Goal: Book appointment/travel/reservation

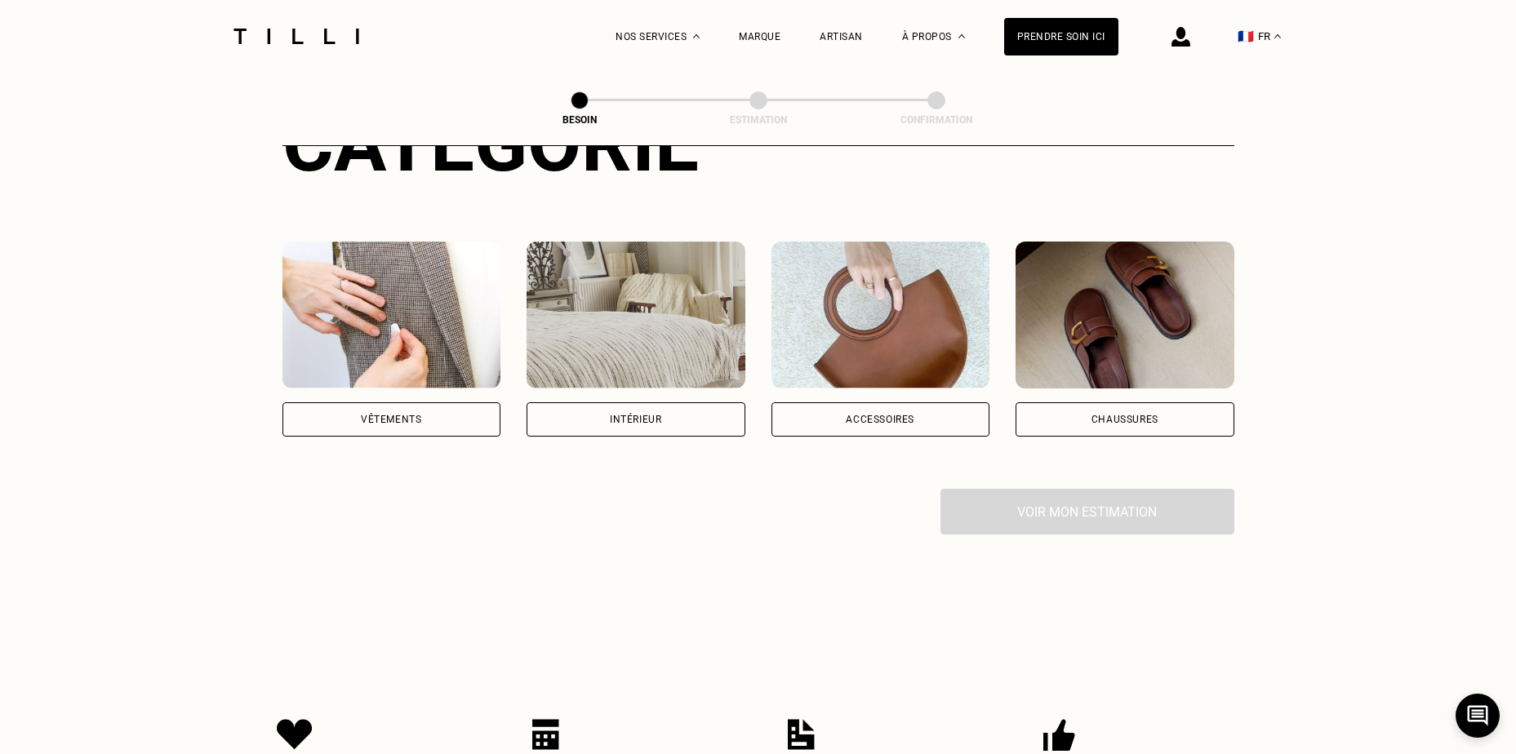
click at [629, 415] on div "Intérieur" at bounding box center [635, 420] width 51 height 10
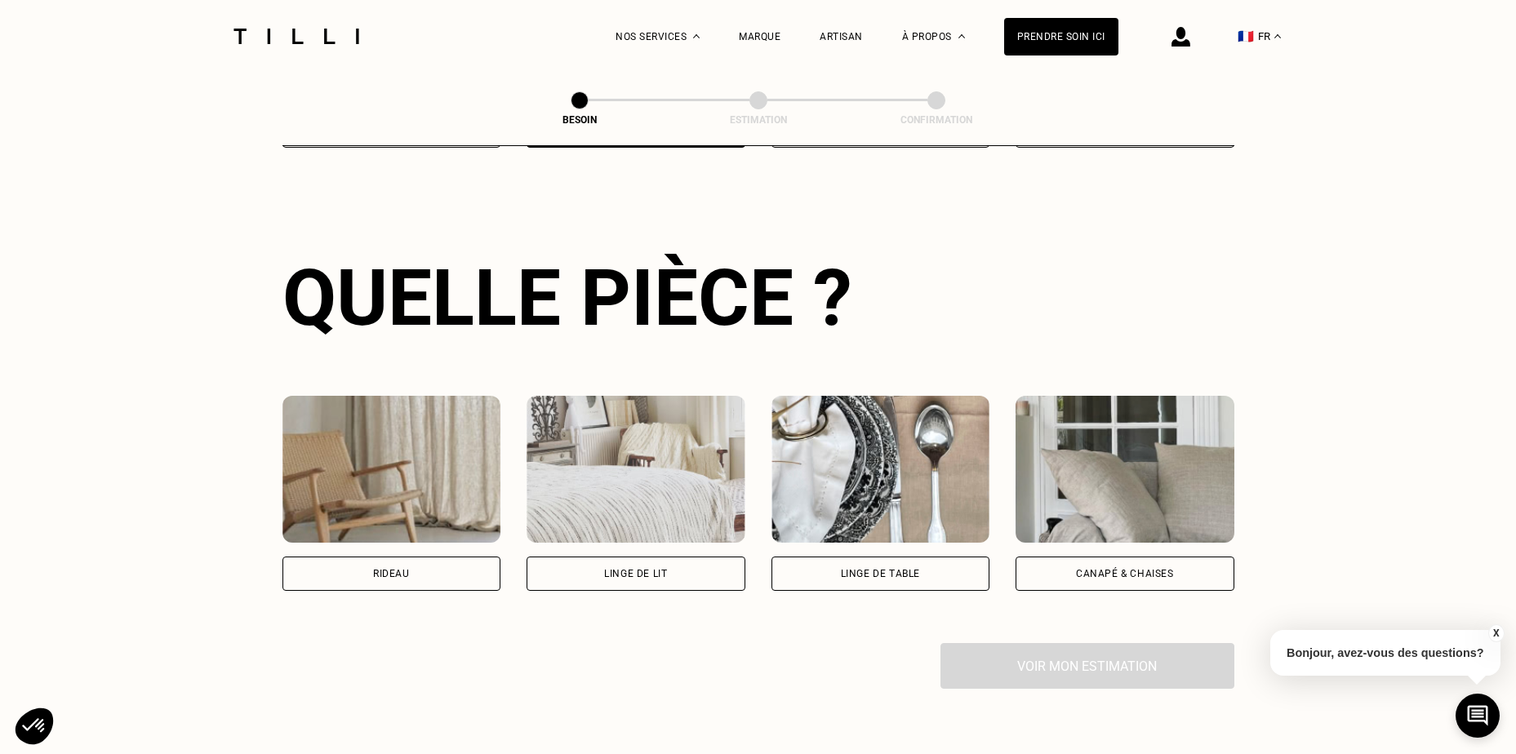
scroll to position [616, 0]
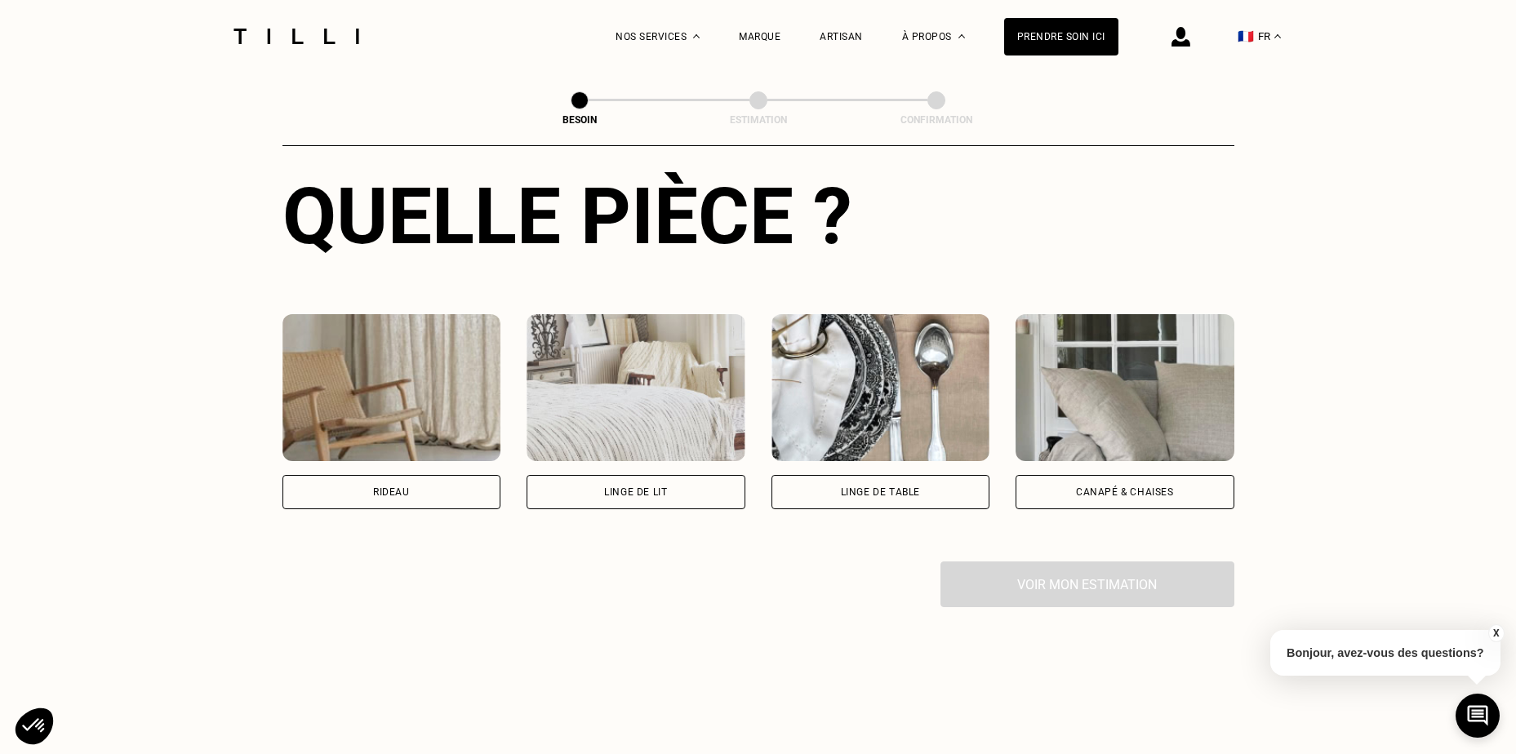
click at [441, 481] on div "Rideau" at bounding box center [391, 492] width 219 height 34
select select "FR"
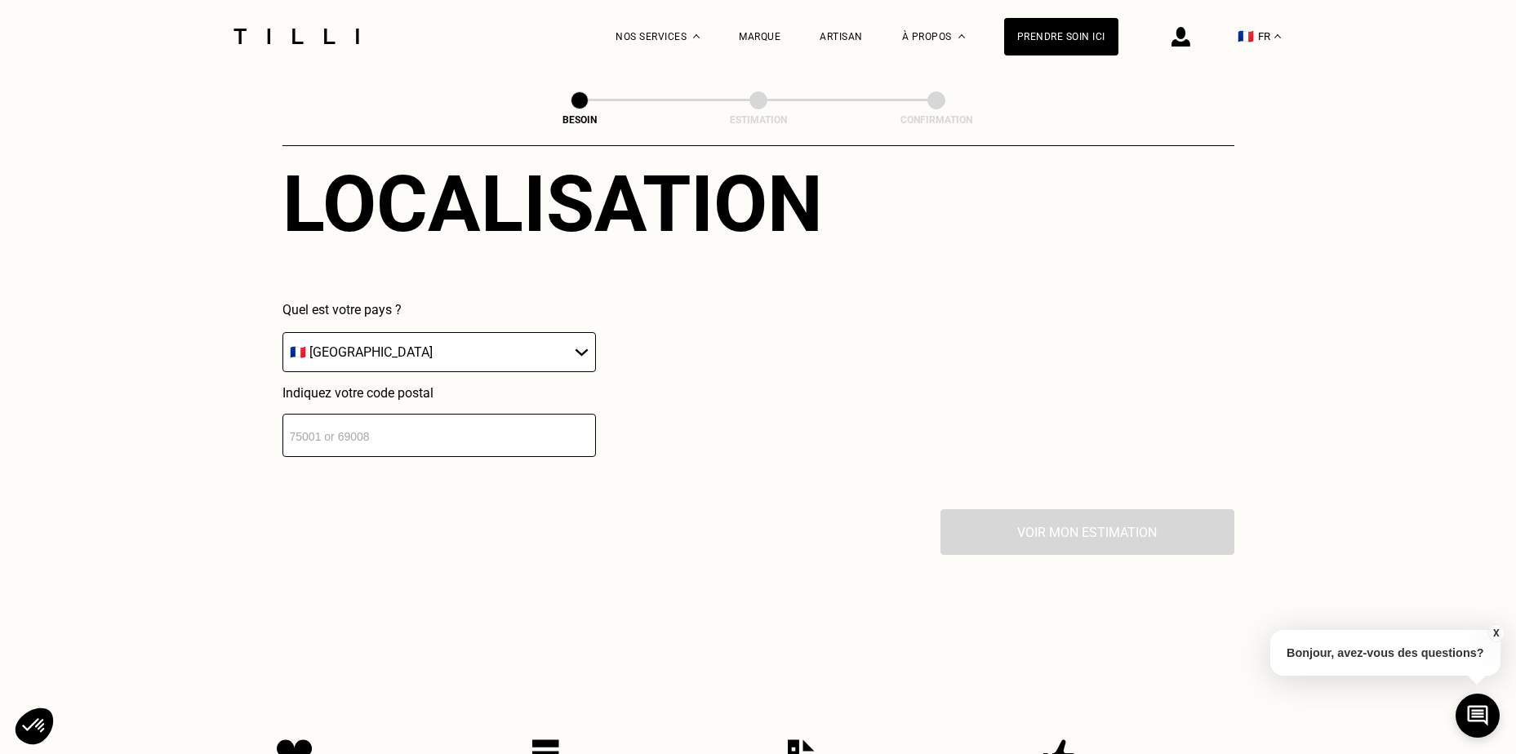
scroll to position [1141, 0]
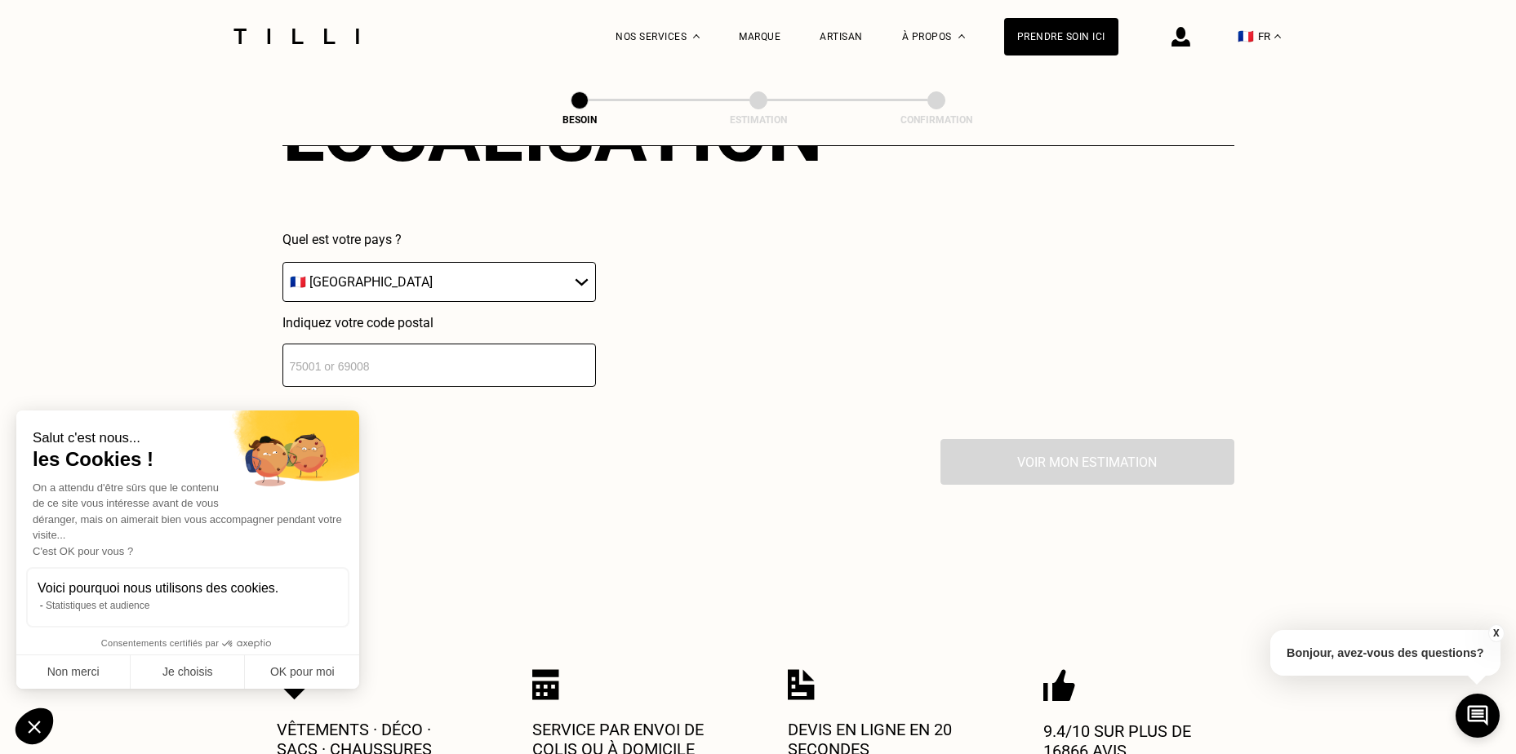
drag, startPoint x: 422, startPoint y: 358, endPoint x: 446, endPoint y: 358, distance: 23.7
click at [422, 358] on input "number" at bounding box center [438, 365] width 313 height 43
type input "41200"
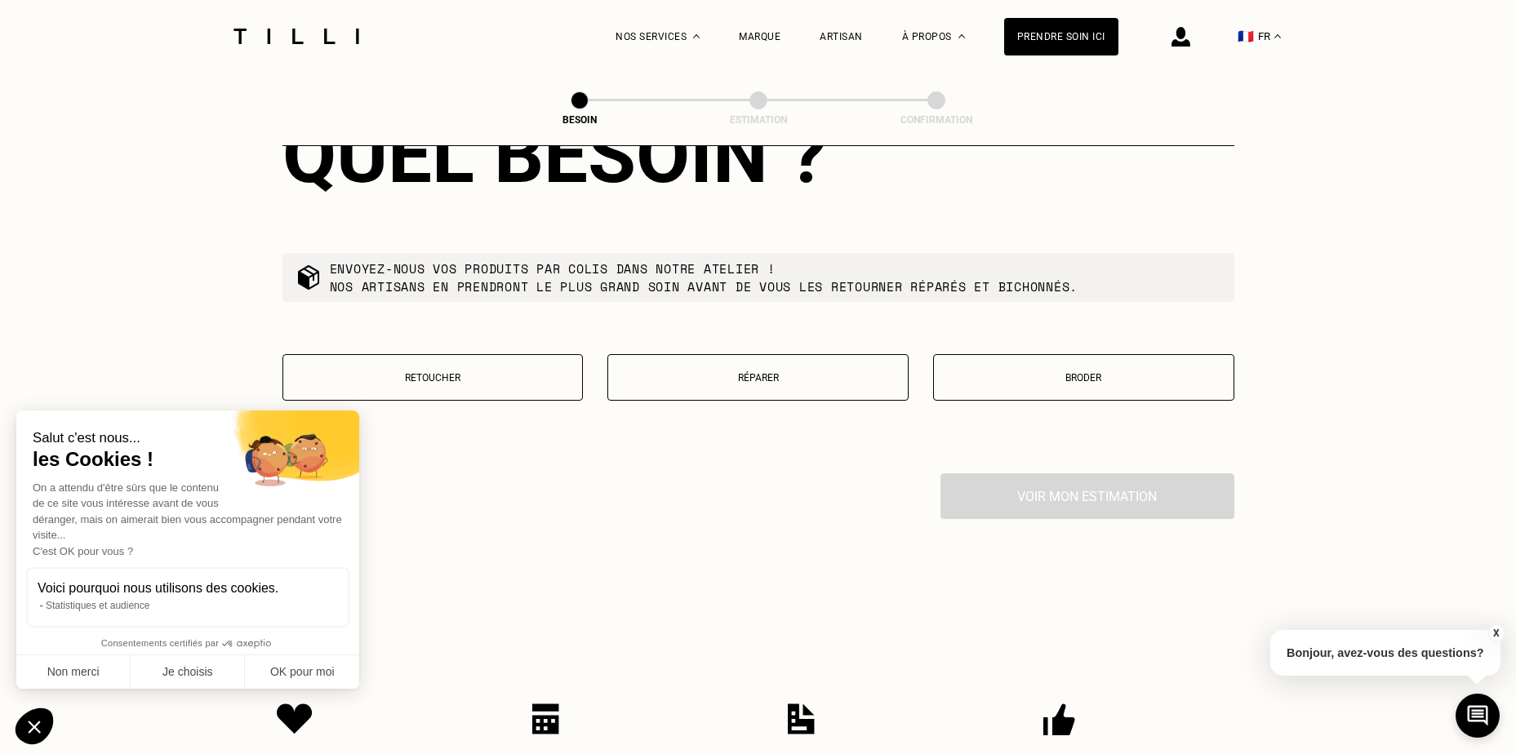
scroll to position [1549, 0]
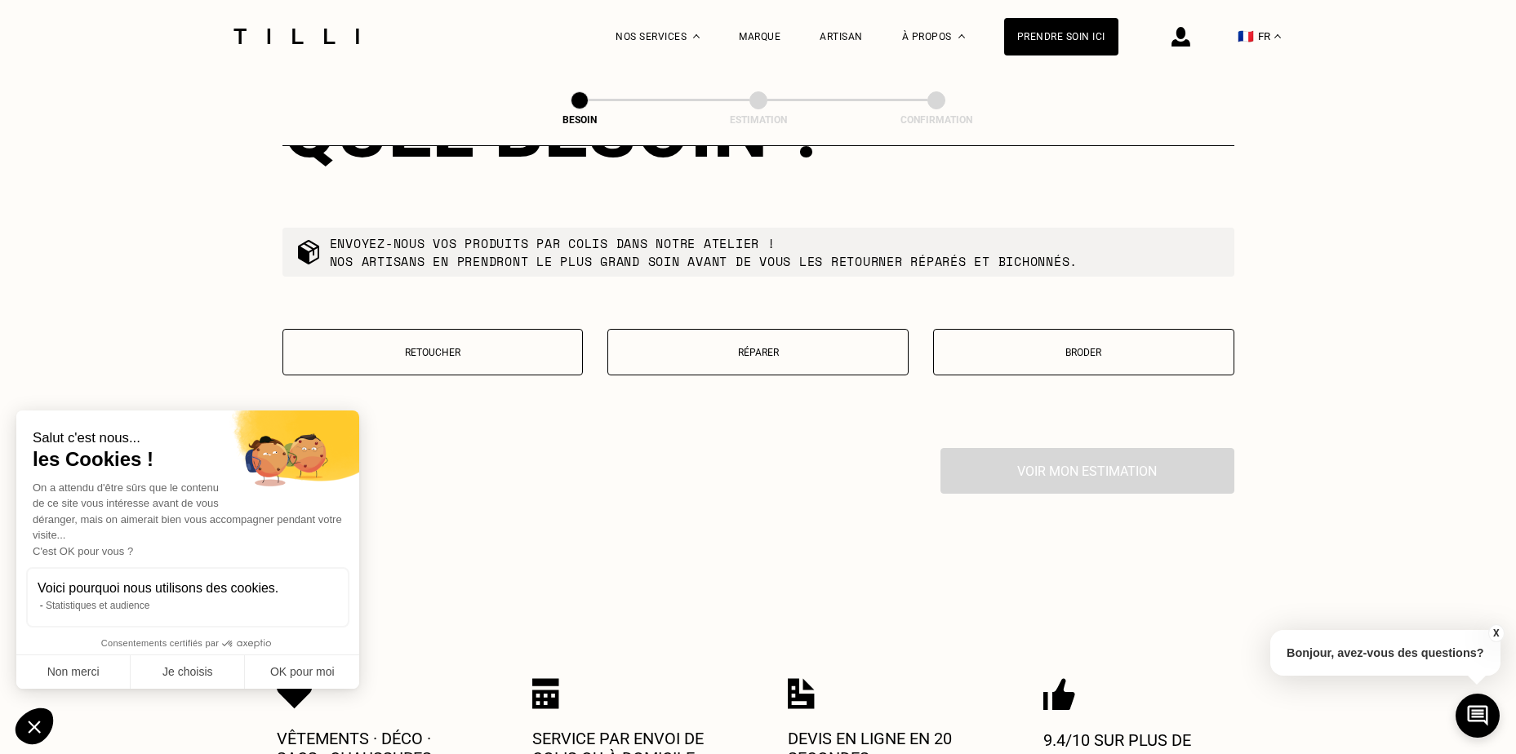
click at [468, 347] on p "Retoucher" at bounding box center [432, 352] width 283 height 11
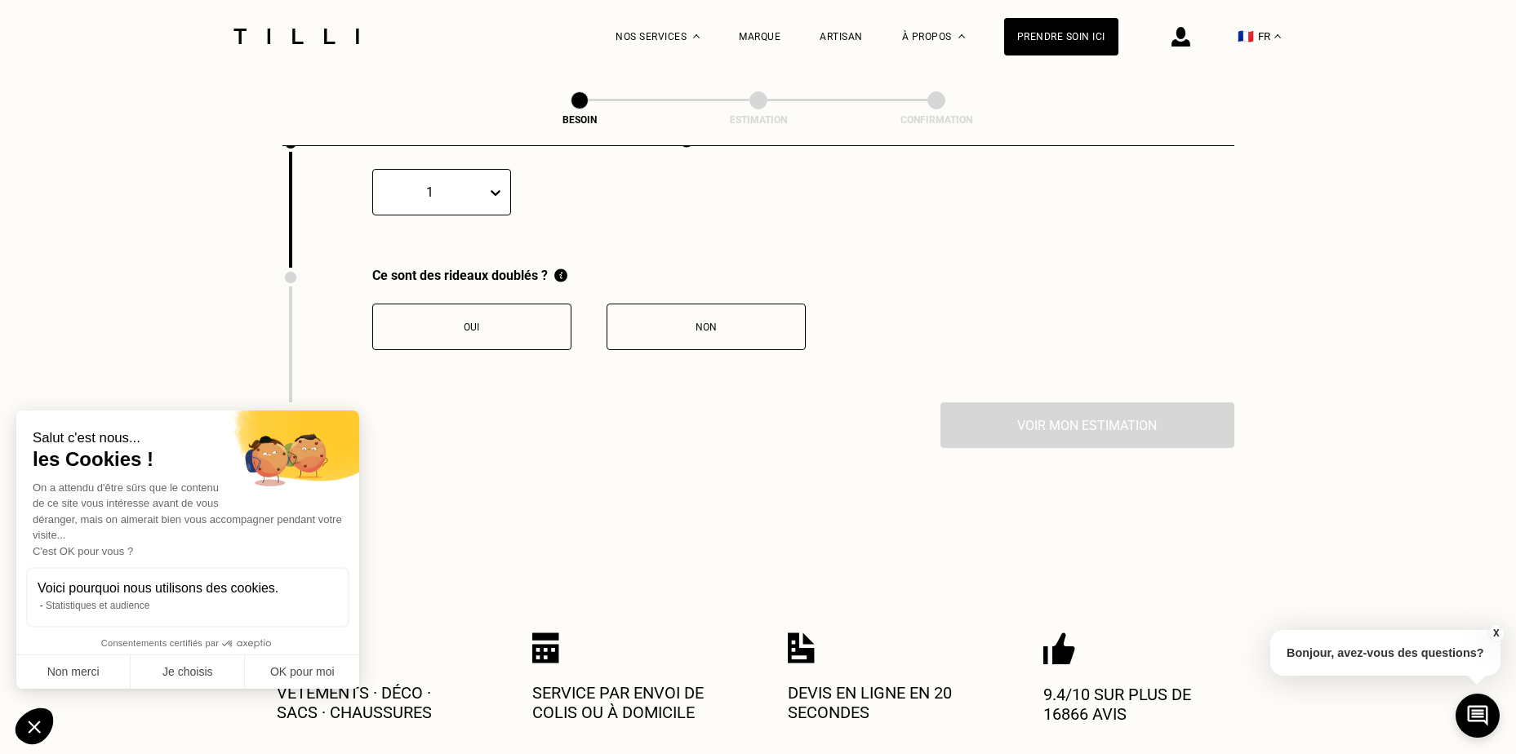
scroll to position [1782, 0]
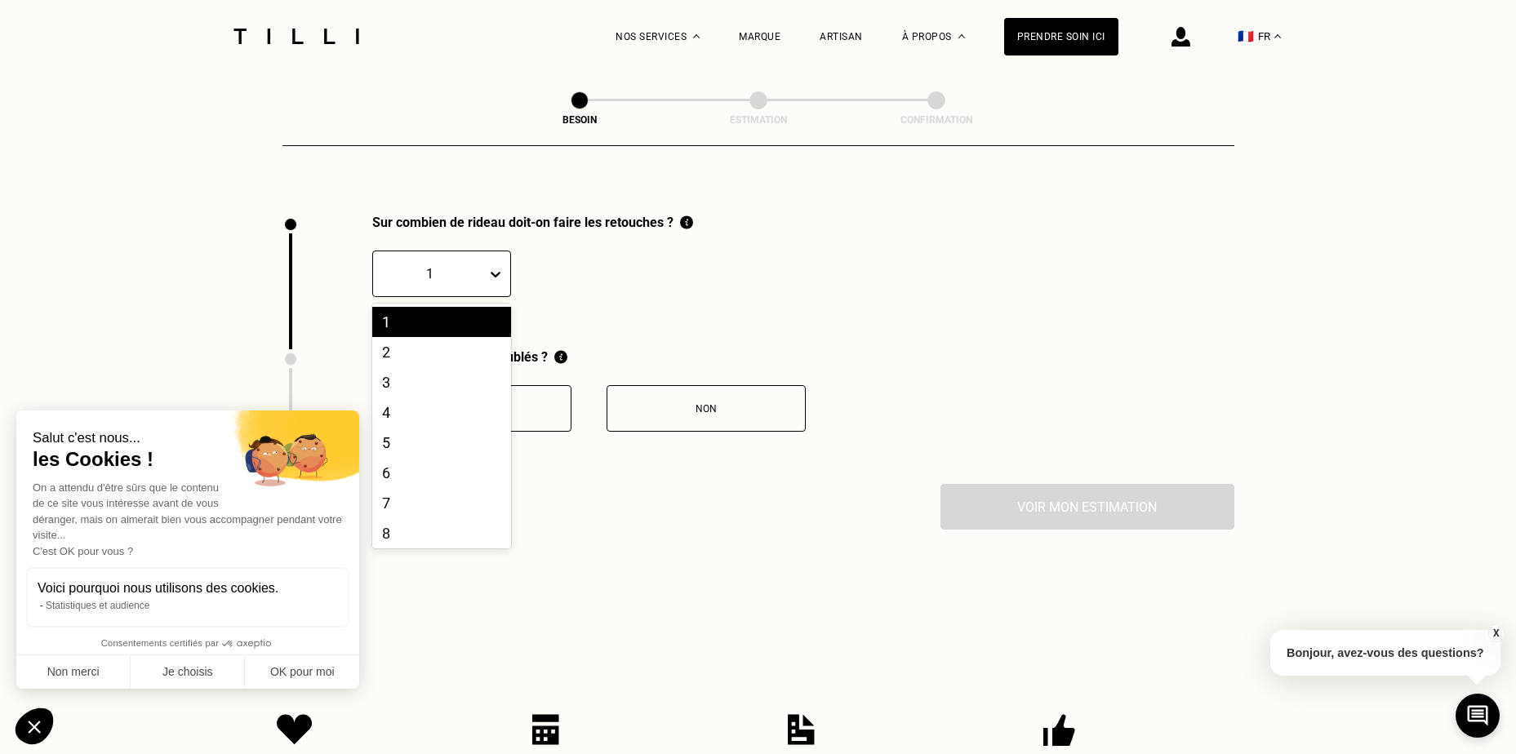
click at [496, 272] on icon at bounding box center [496, 275] width 10 height 6
click at [444, 343] on div "2" at bounding box center [441, 352] width 139 height 30
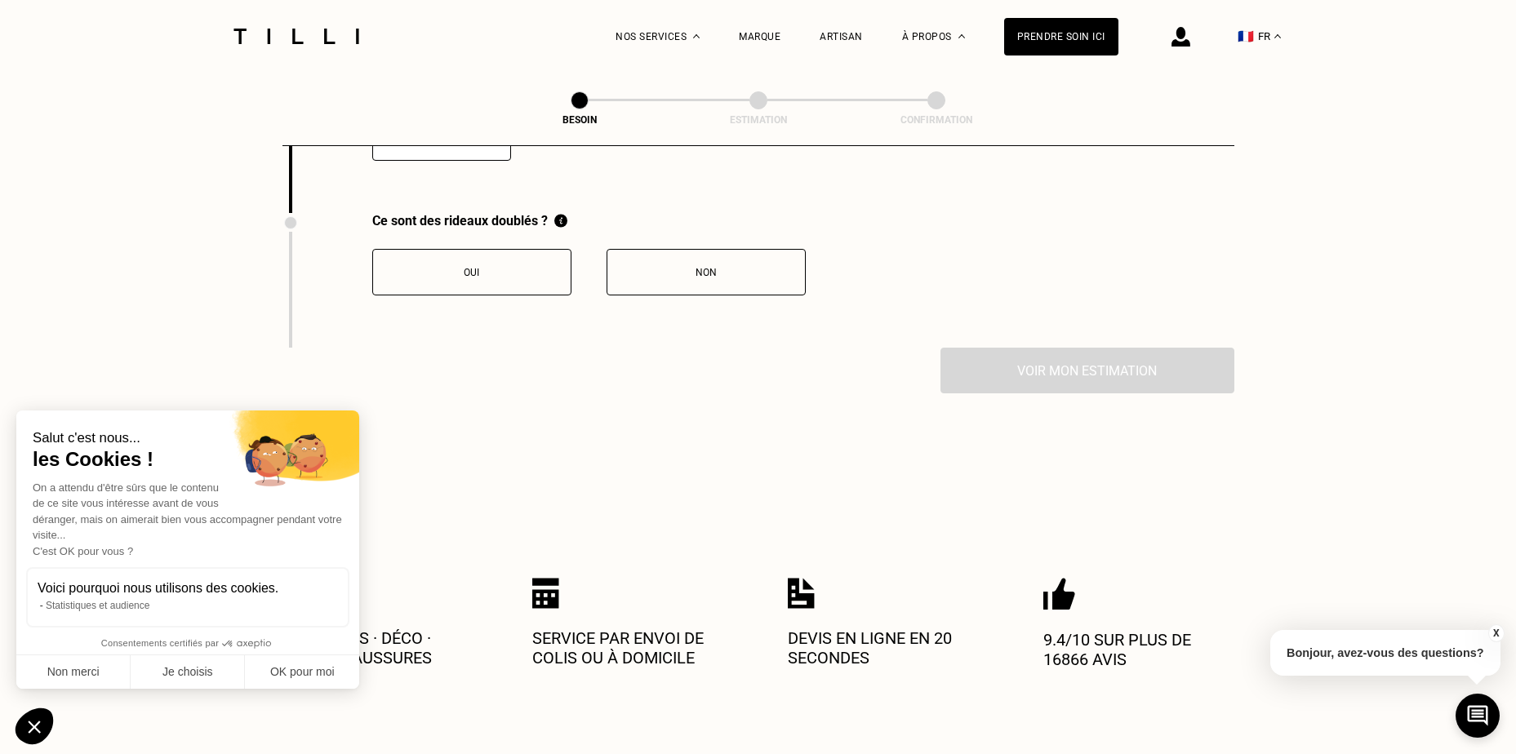
scroll to position [1945, 0]
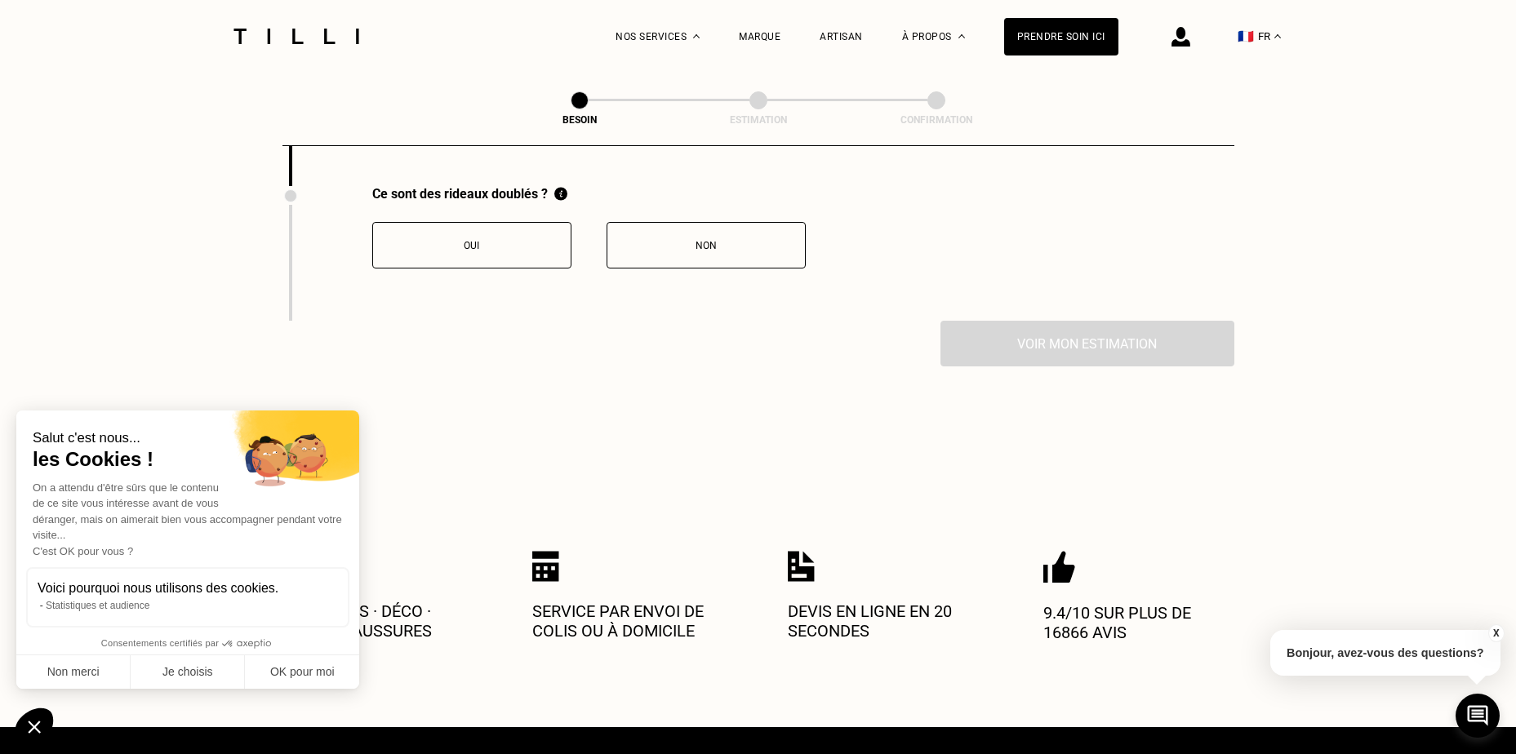
click at [705, 240] on div "Non" at bounding box center [706, 245] width 181 height 11
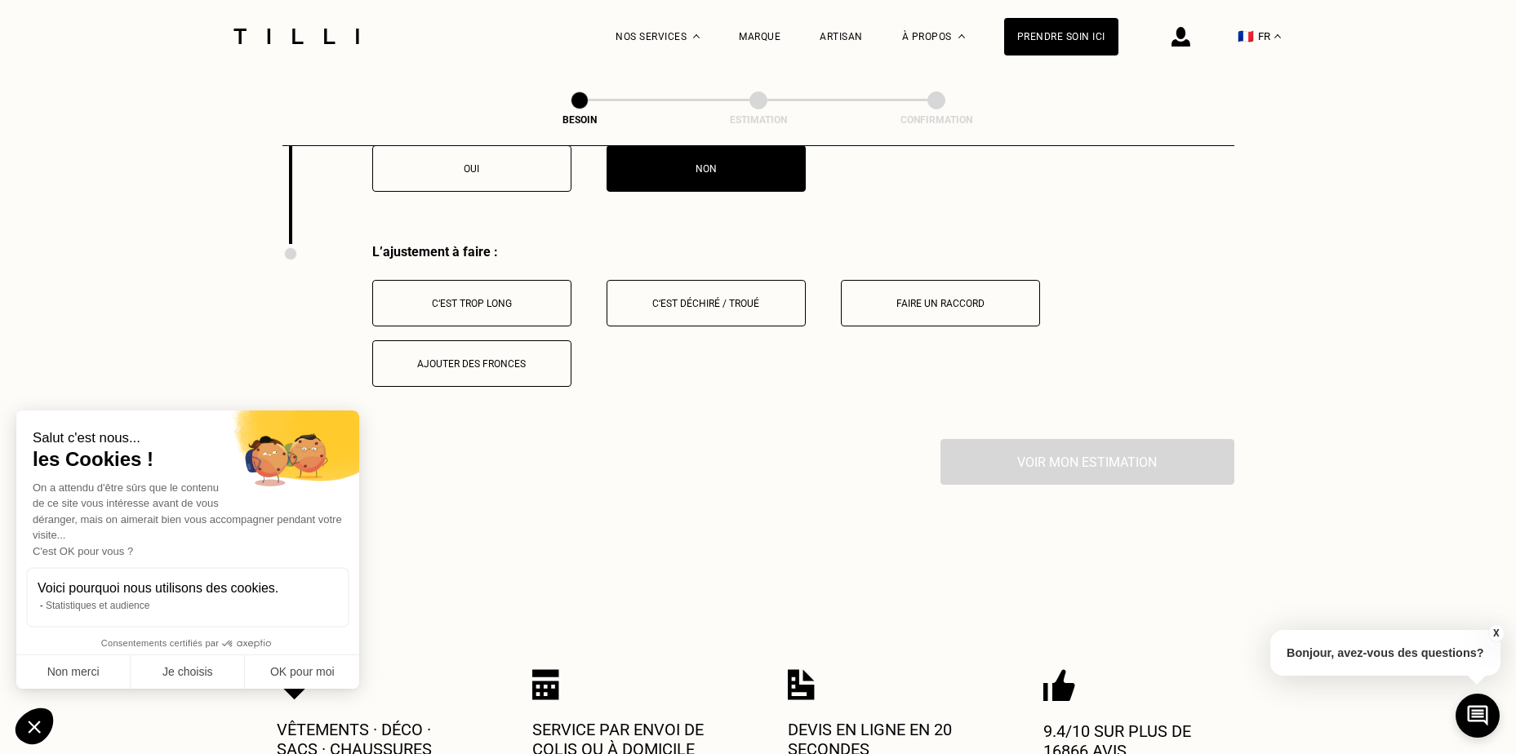
scroll to position [2074, 0]
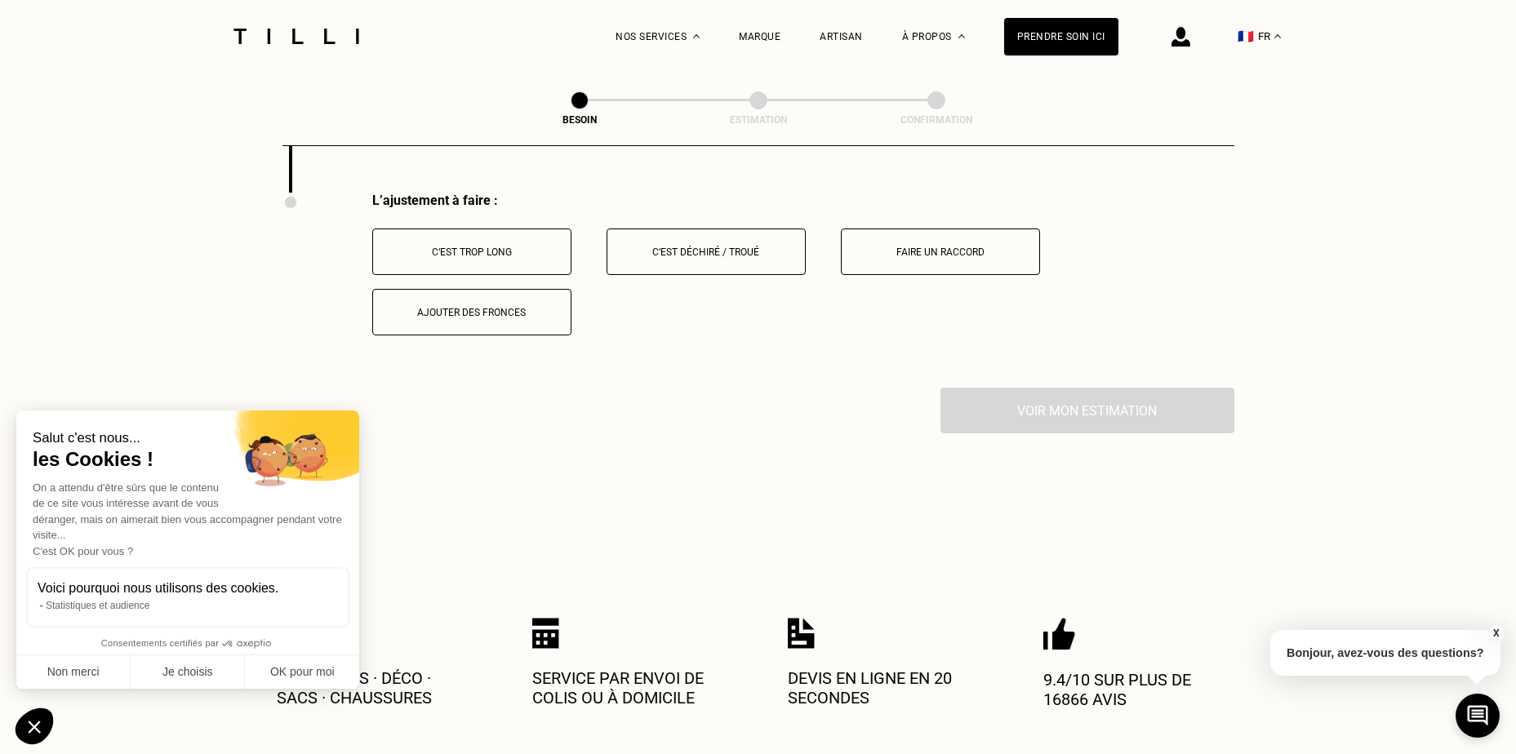
click at [492, 247] on div "C‘est trop long" at bounding box center [471, 252] width 181 height 11
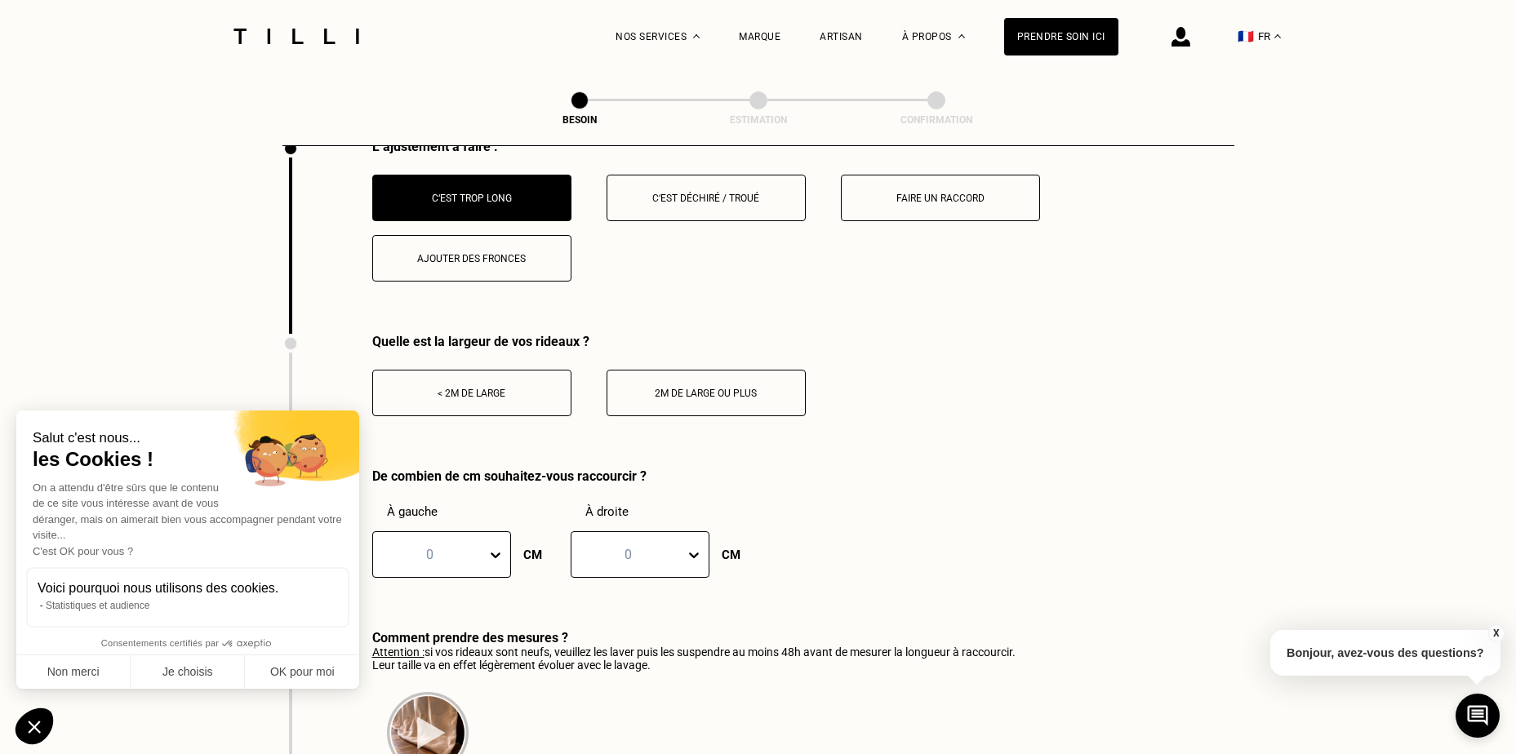
scroll to position [2155, 0]
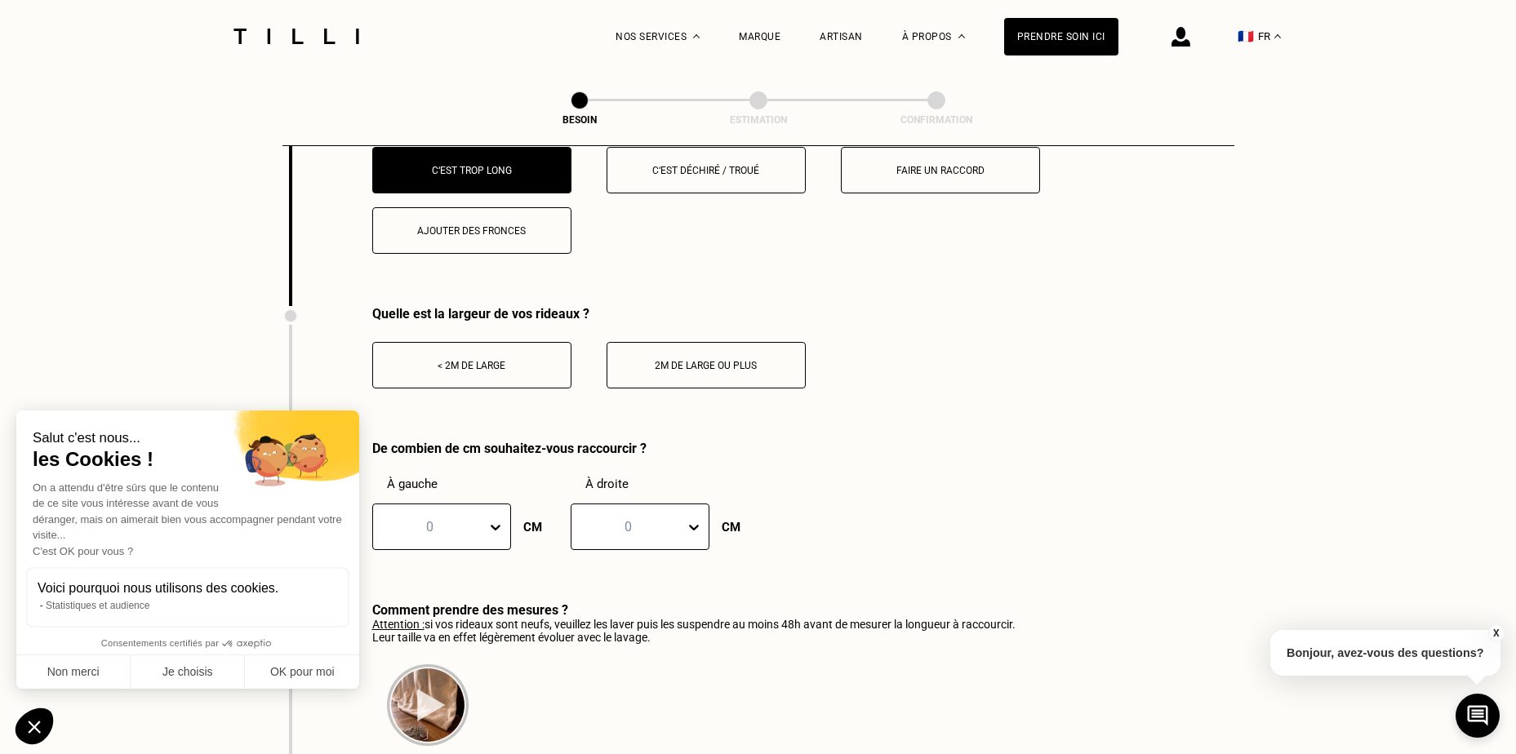
click at [481, 360] on div "< 2m de large" at bounding box center [471, 365] width 181 height 11
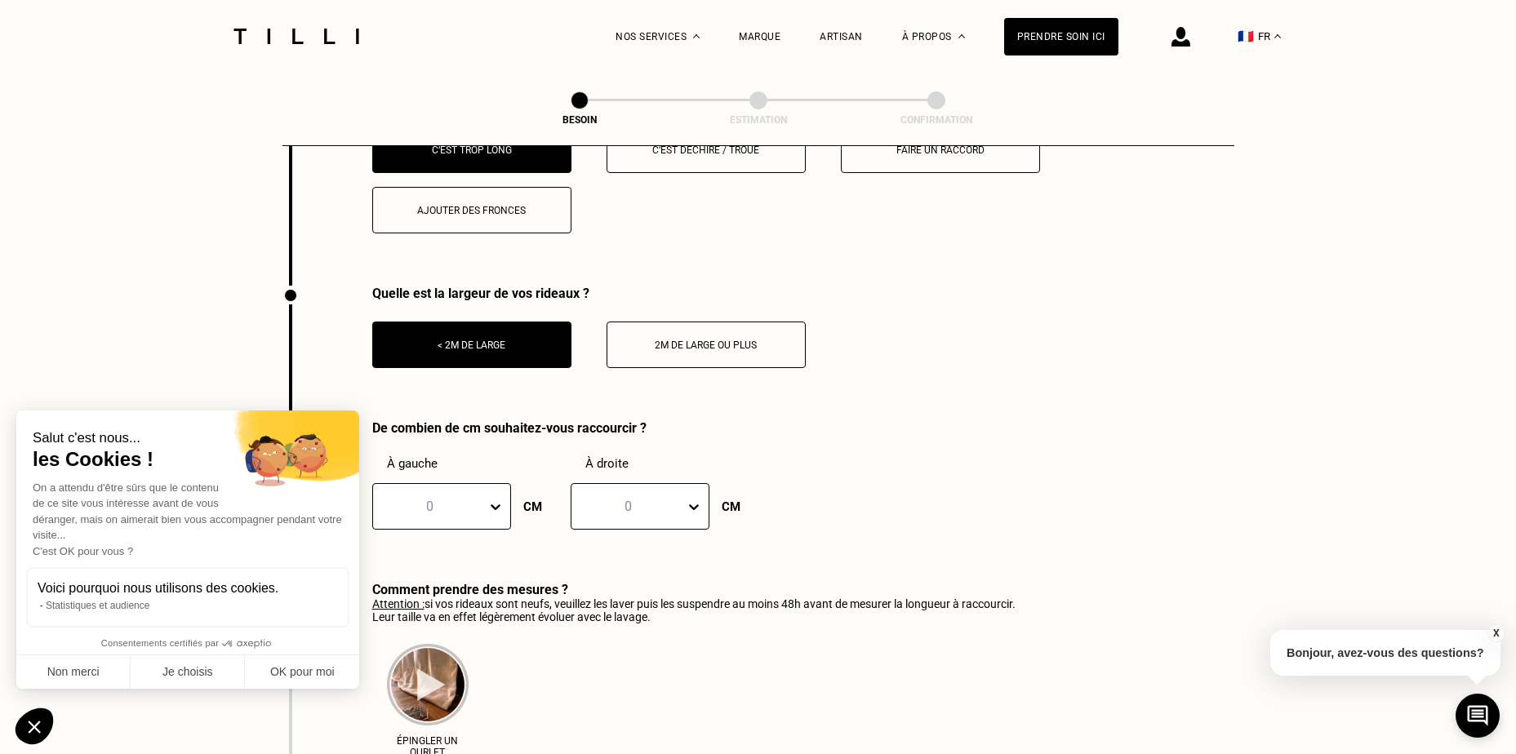
scroll to position [2237, 0]
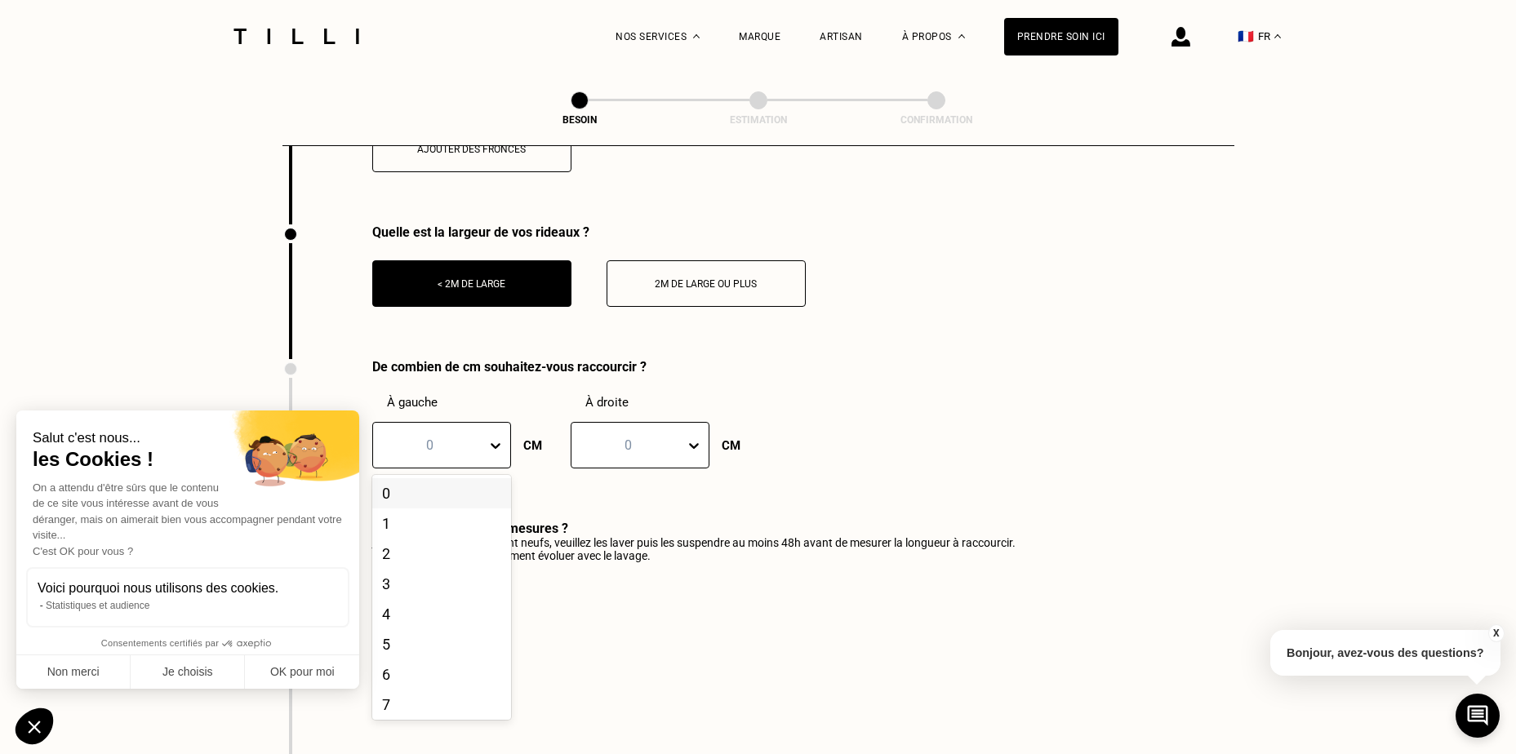
click at [492, 438] on icon at bounding box center [495, 446] width 16 height 16
click at [414, 536] on div "20" at bounding box center [441, 526] width 139 height 30
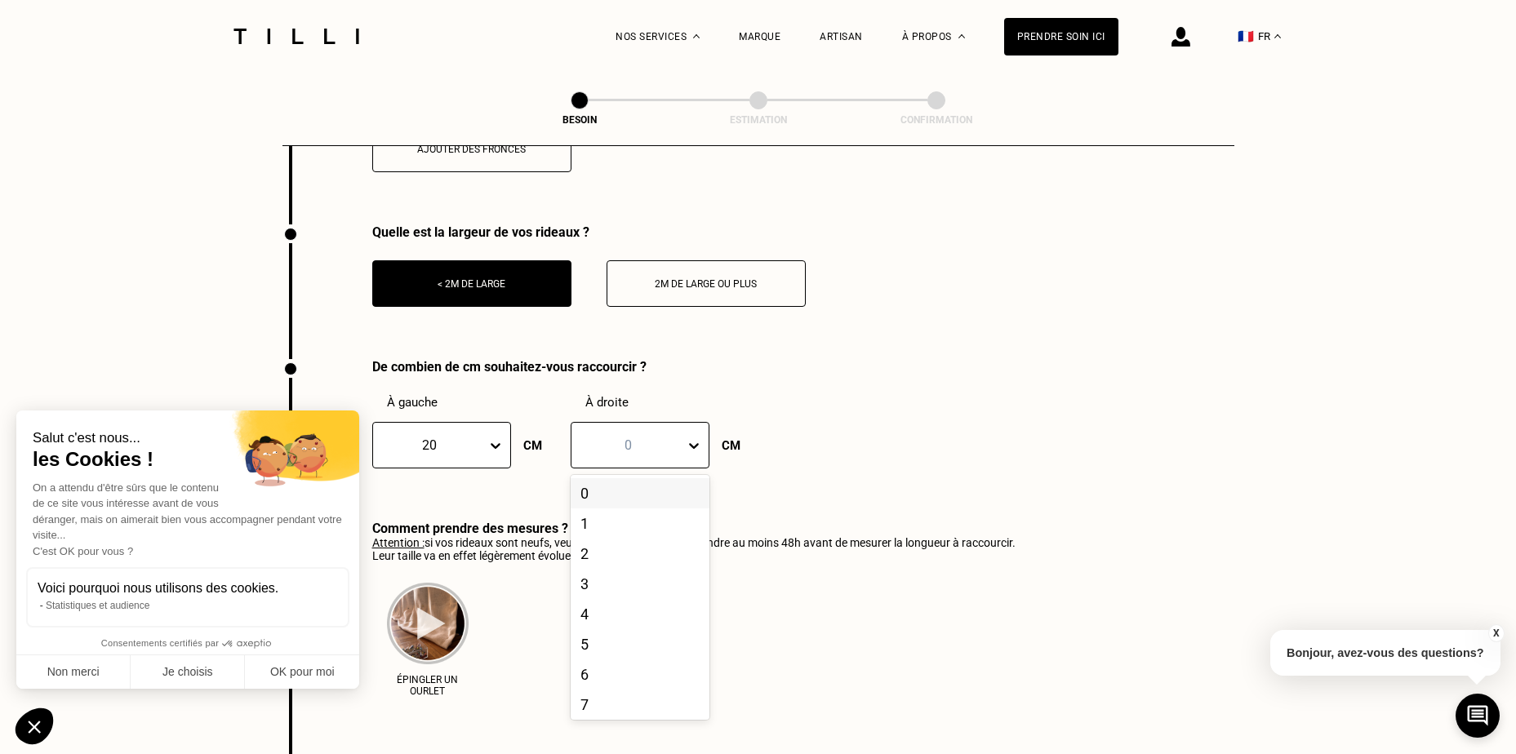
click at [693, 439] on icon at bounding box center [694, 446] width 16 height 16
click at [608, 536] on div "20" at bounding box center [640, 526] width 139 height 30
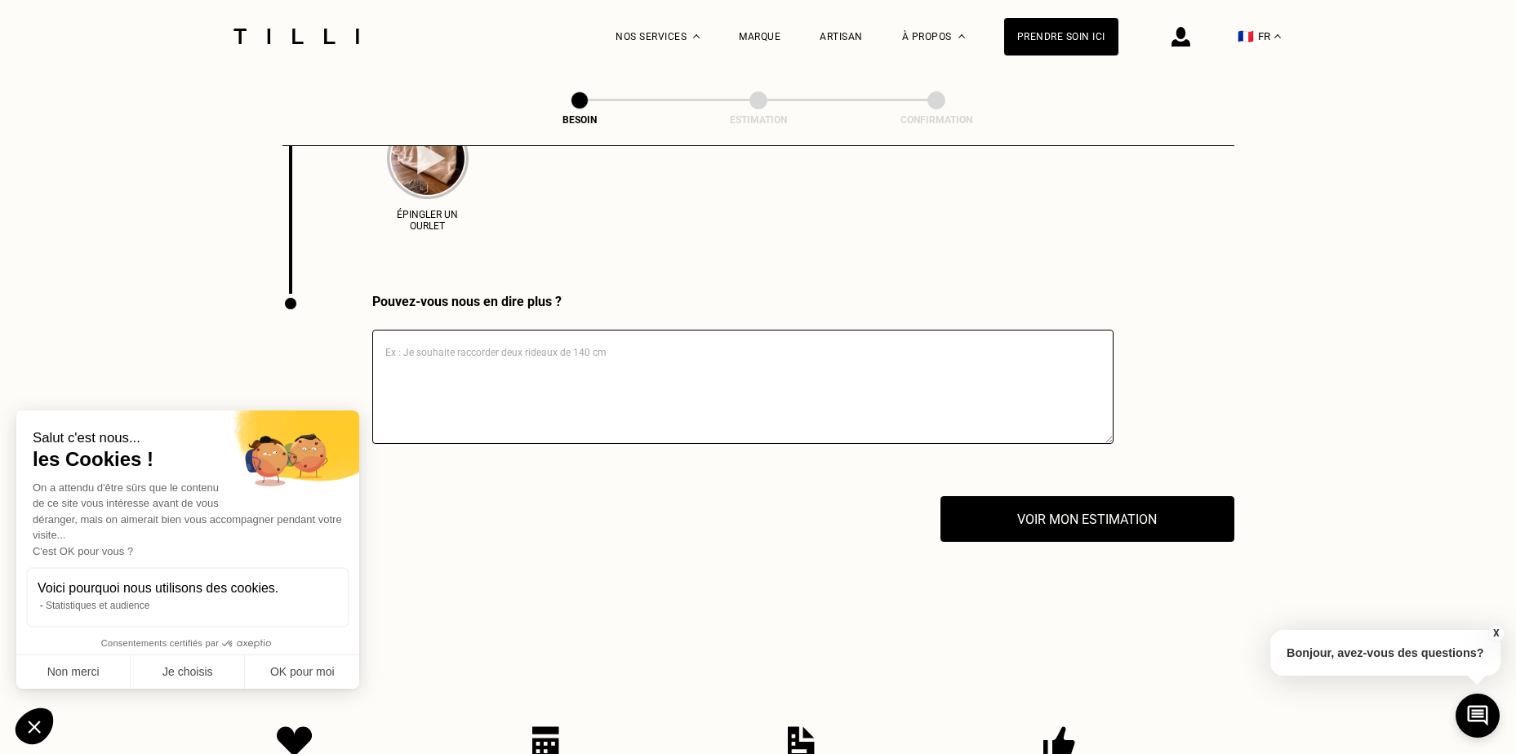
scroll to position [2727, 0]
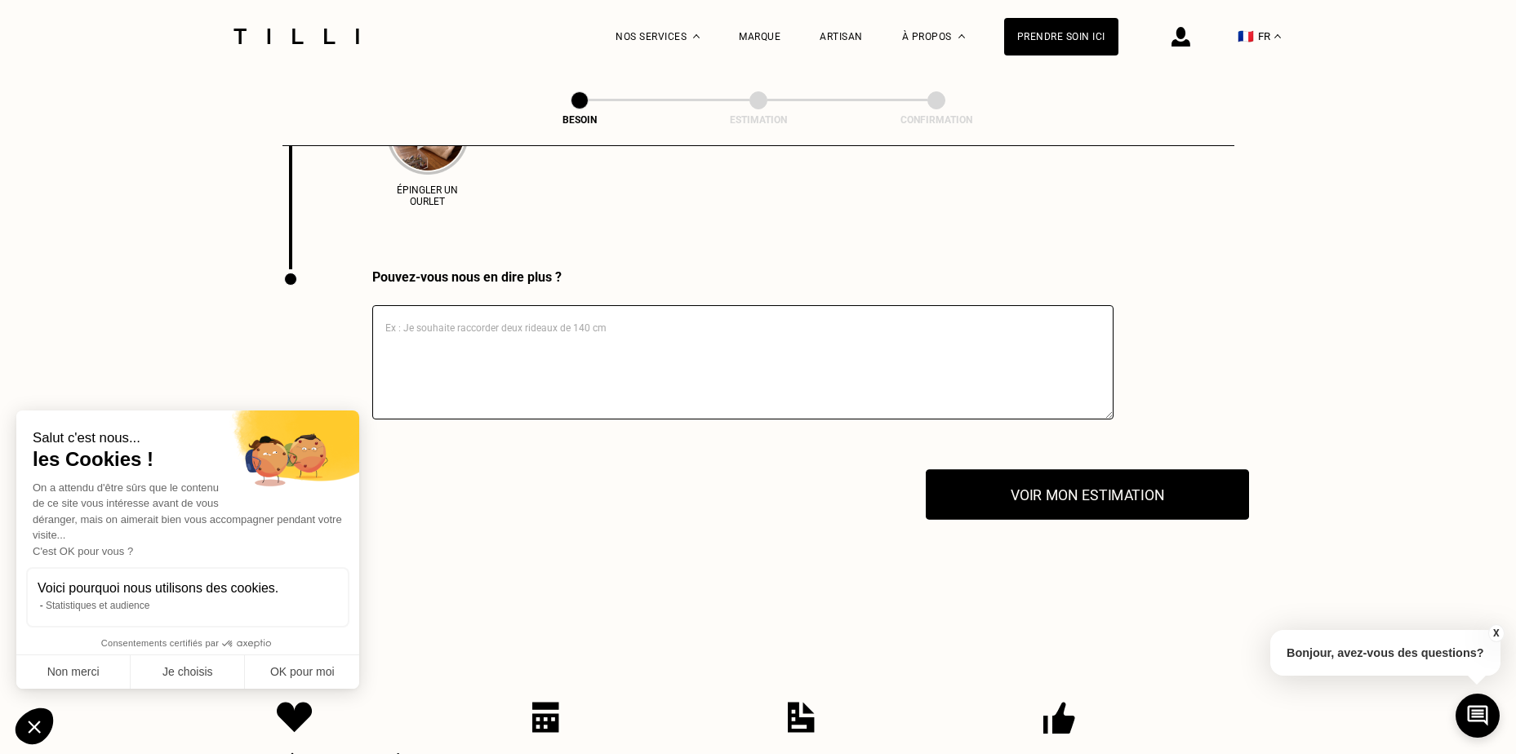
click at [1108, 492] on button "Voir mon estimation" at bounding box center [1087, 494] width 323 height 51
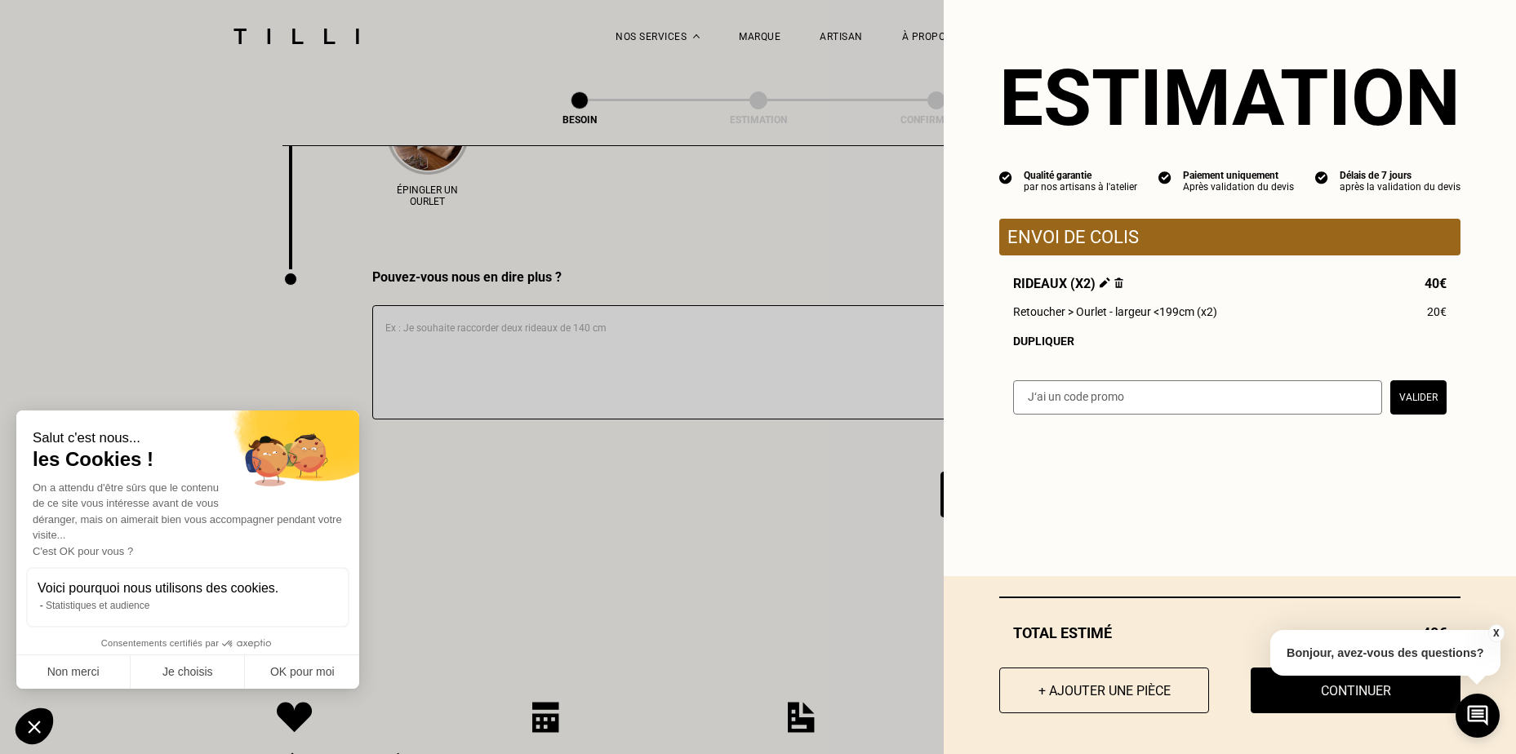
scroll to position [2645, 0]
